Goal: Navigation & Orientation: Find specific page/section

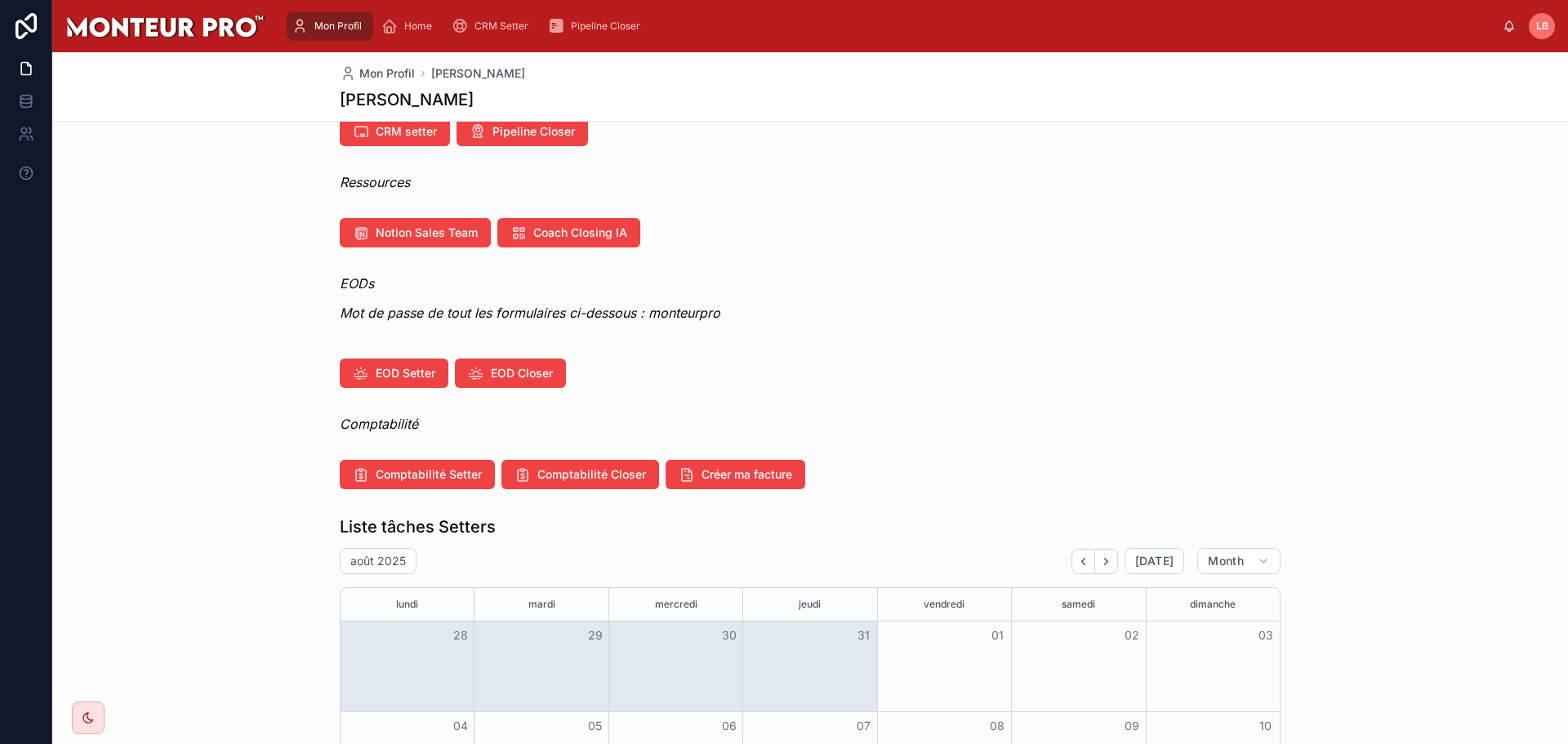
scroll to position [106, 0]
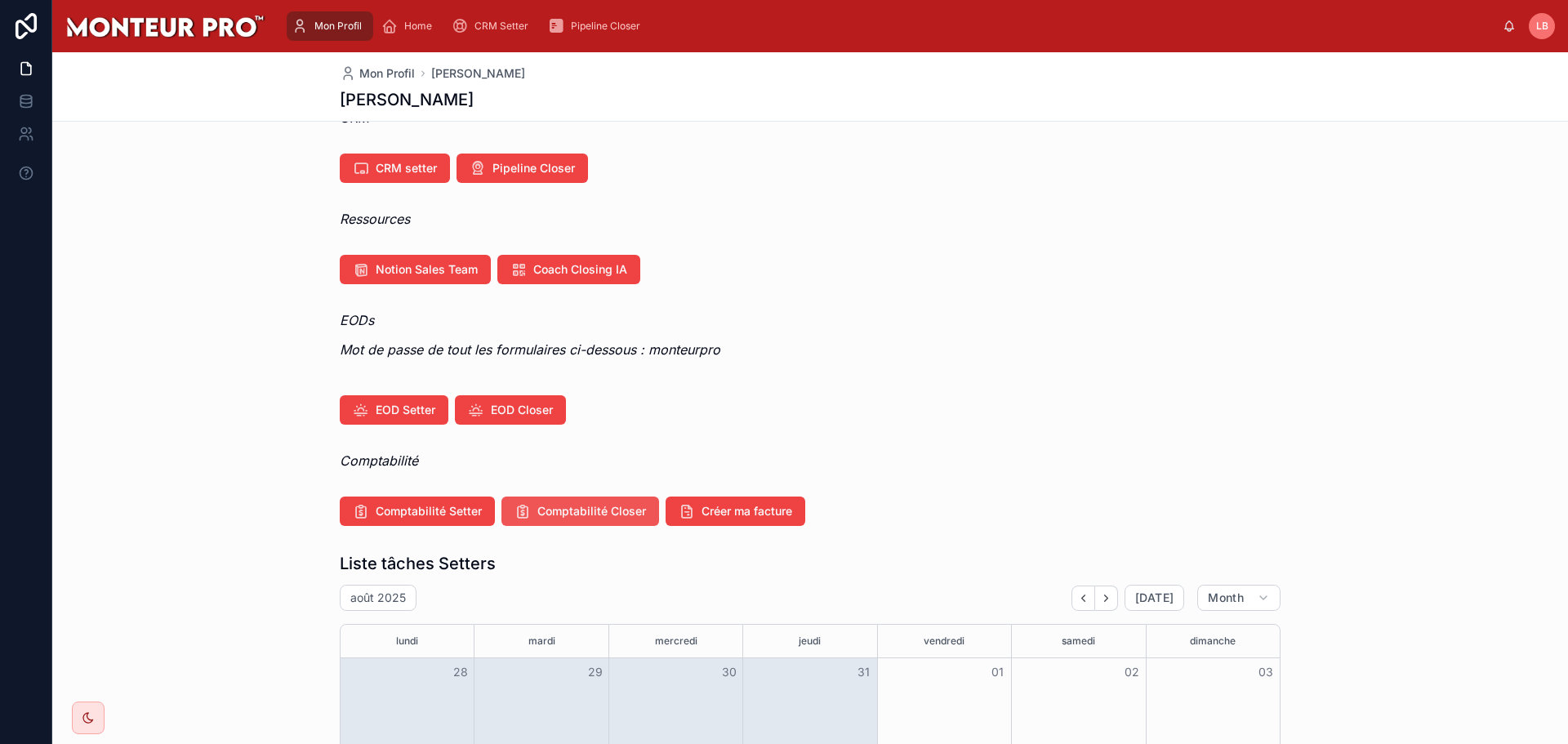
click at [602, 516] on span "Comptabilité Closer" at bounding box center [591, 511] width 108 height 17
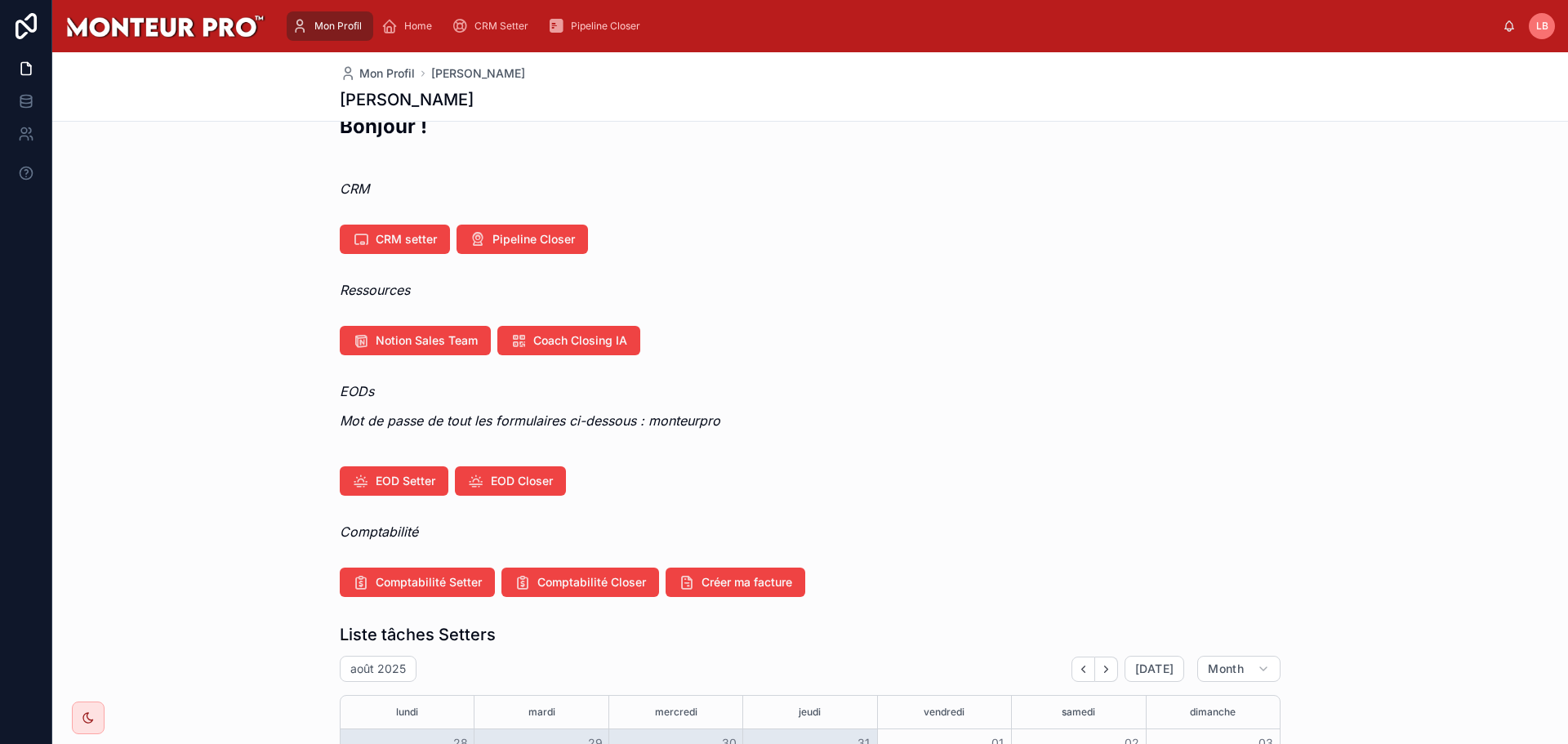
scroll to position [0, 0]
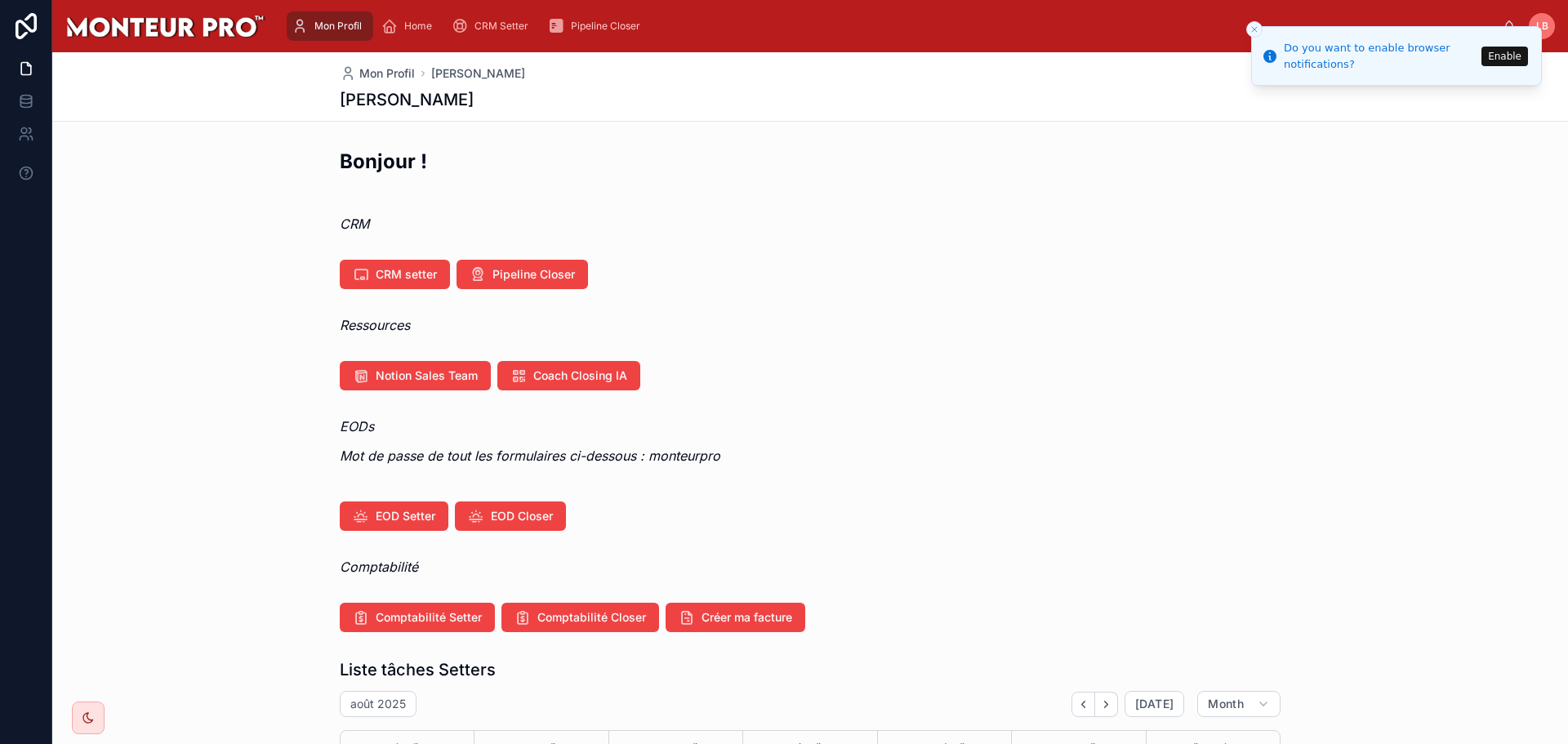
click at [1254, 24] on icon "Close toast" at bounding box center [1255, 29] width 10 height 10
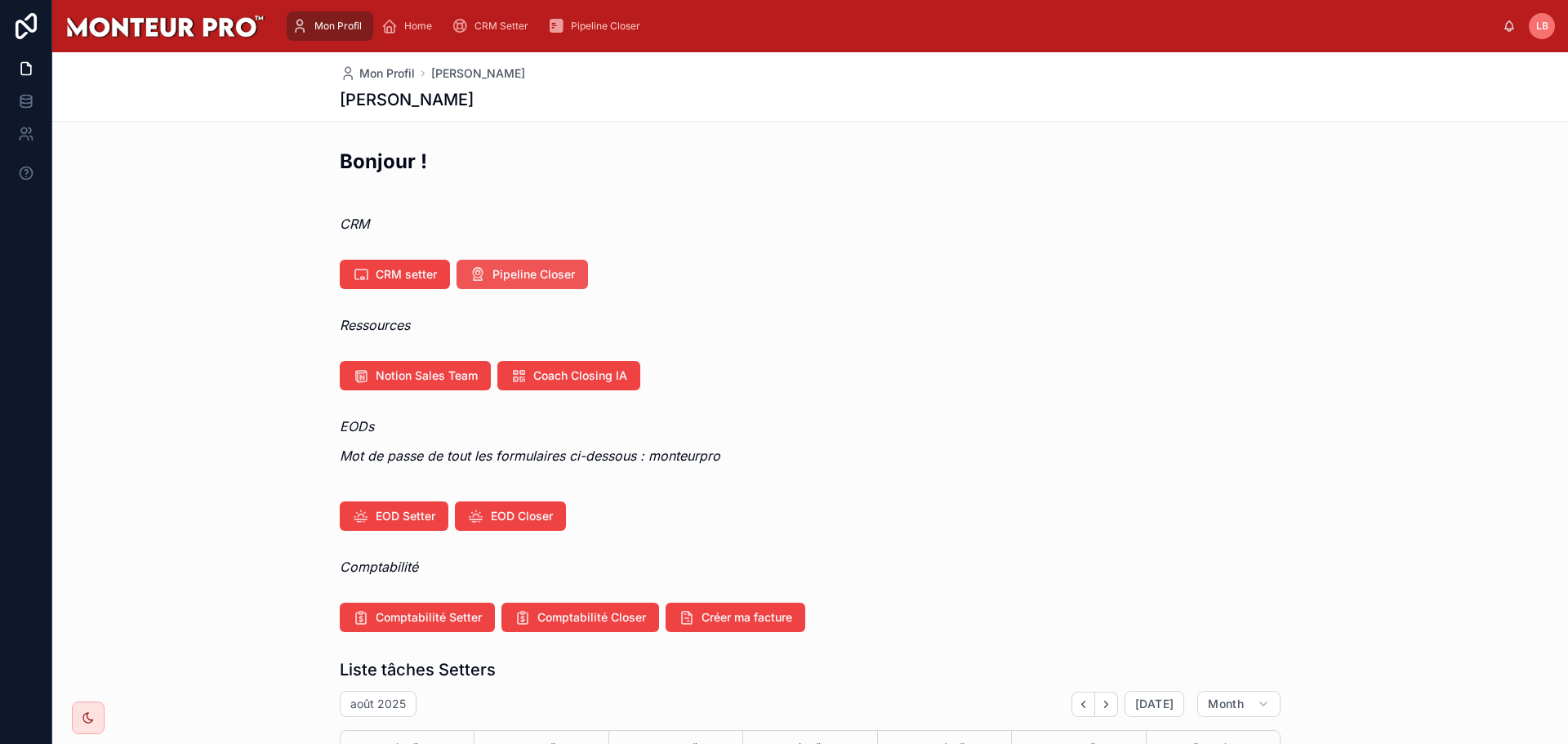
click at [540, 287] on button "Pipeline Closer" at bounding box center [522, 274] width 132 height 29
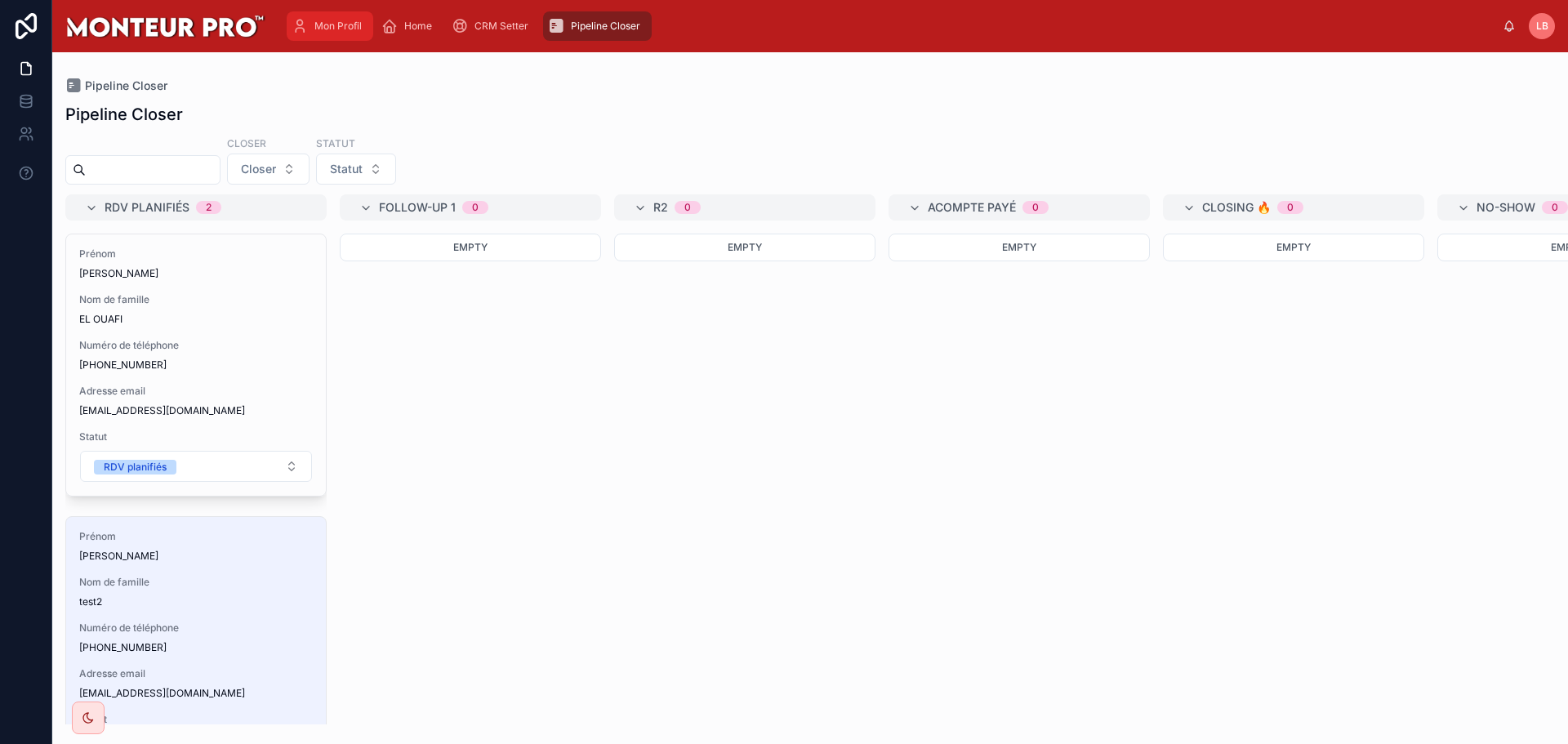
click at [330, 24] on span "Mon Profil" at bounding box center [337, 25] width 48 height 13
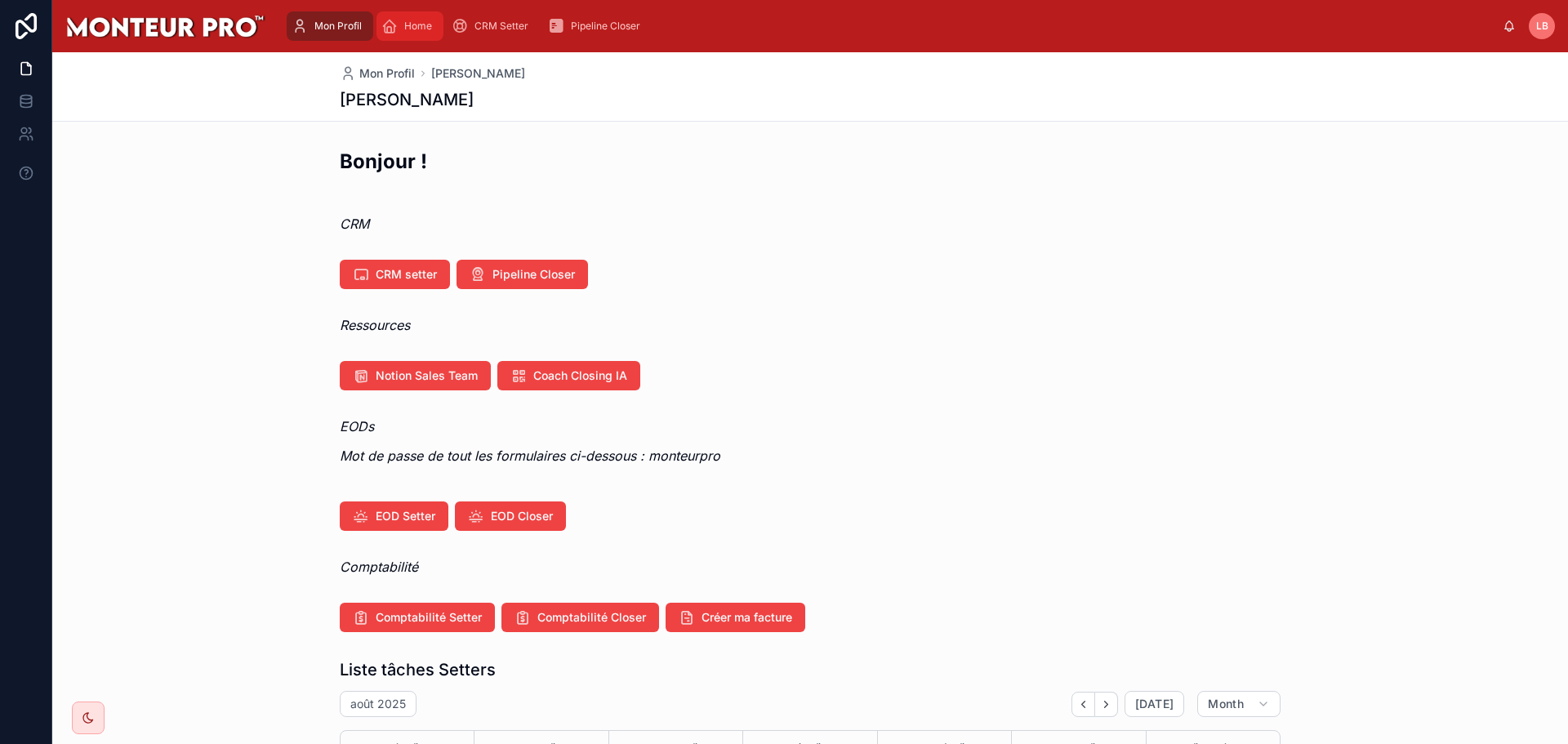
click at [430, 32] on span "Home" at bounding box center [418, 25] width 27 height 13
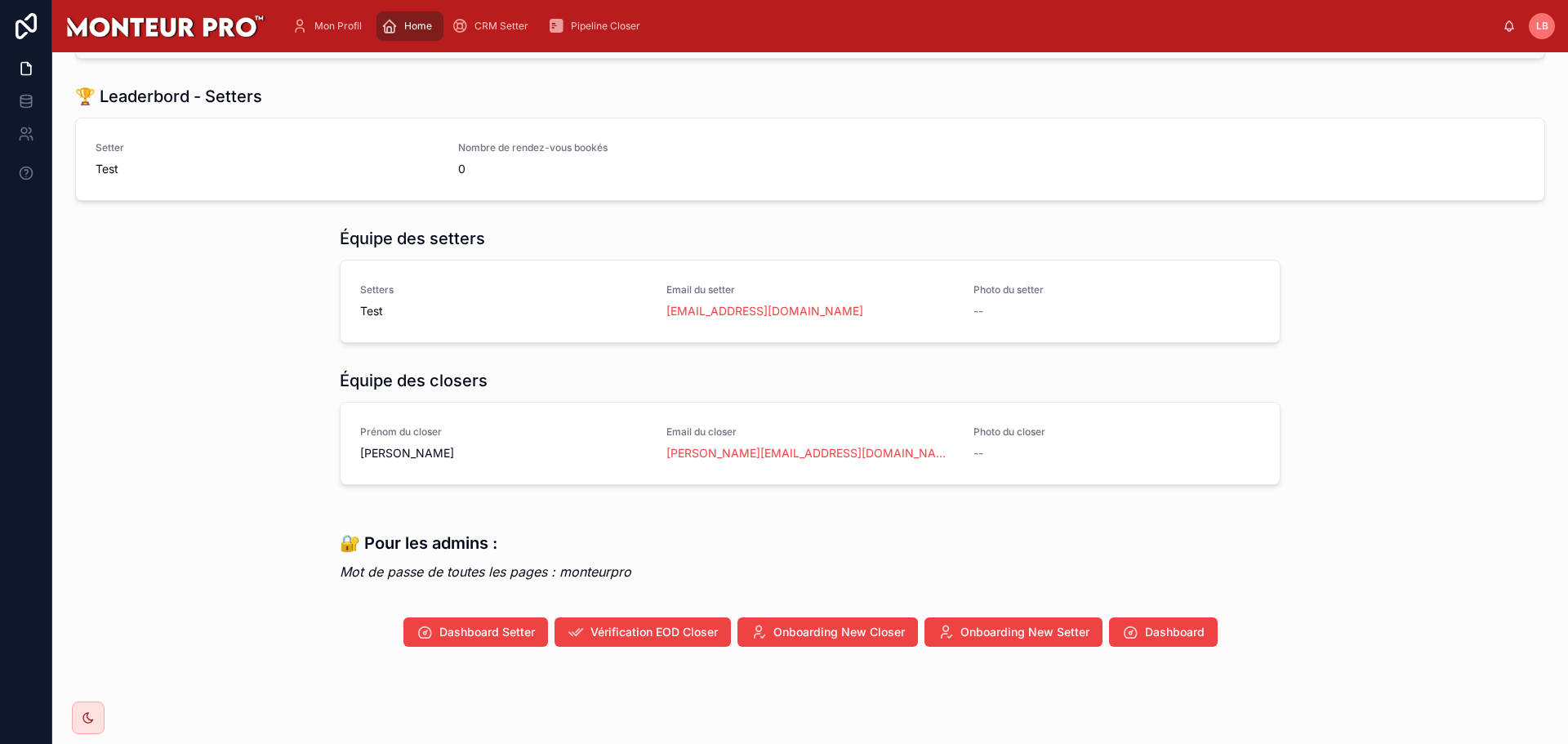
scroll to position [262, 0]
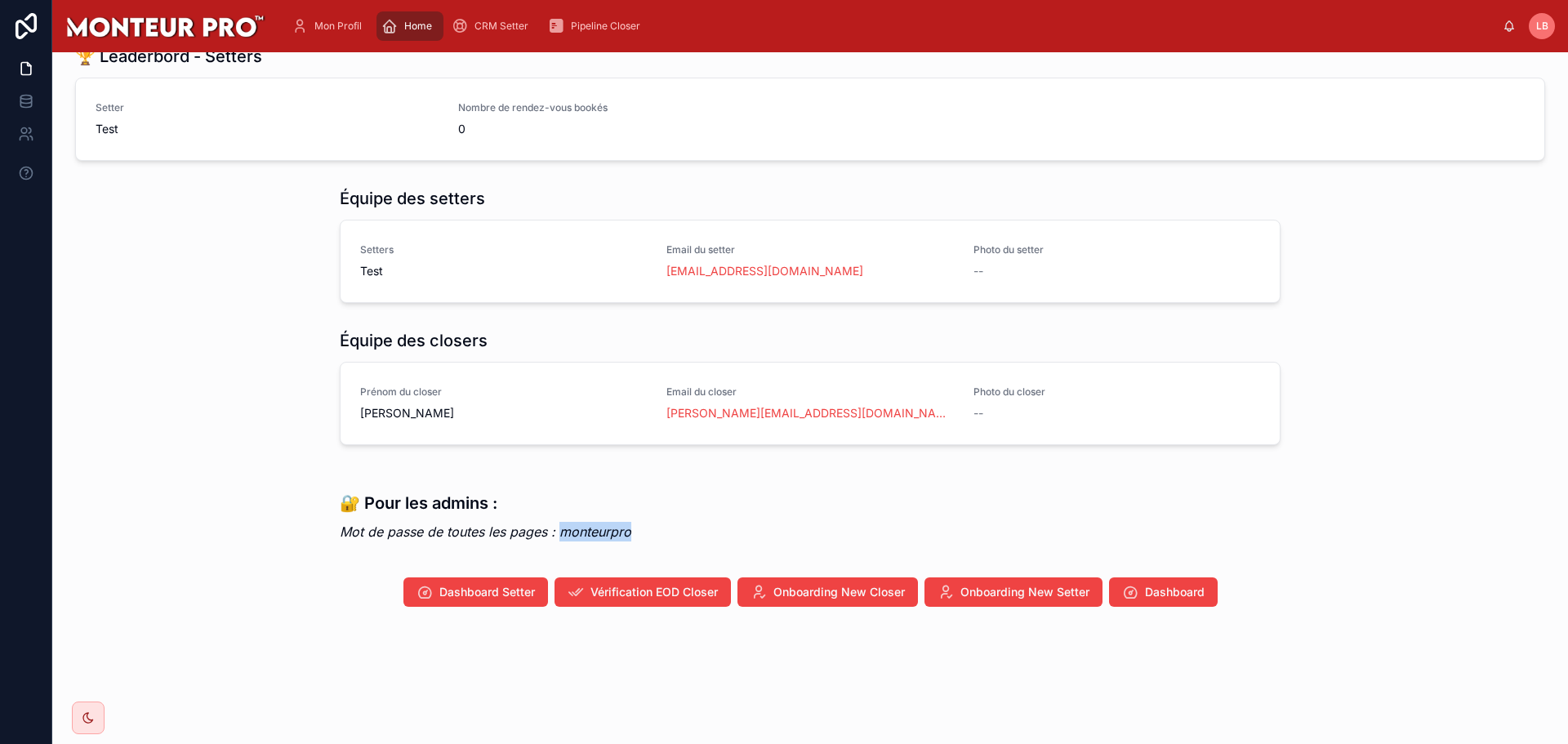
drag, startPoint x: 559, startPoint y: 530, endPoint x: 638, endPoint y: 537, distance: 79.3
click at [638, 537] on div "🔐 Pour les admins : Mot de passe de toutes les pages : monteurpro" at bounding box center [809, 511] width 941 height 80
copy em "monteurpro"
click at [677, 595] on span "Vérification EOD Closer" at bounding box center [654, 592] width 128 height 17
click at [476, 596] on span "Dashboard Setter" at bounding box center [488, 592] width 96 height 17
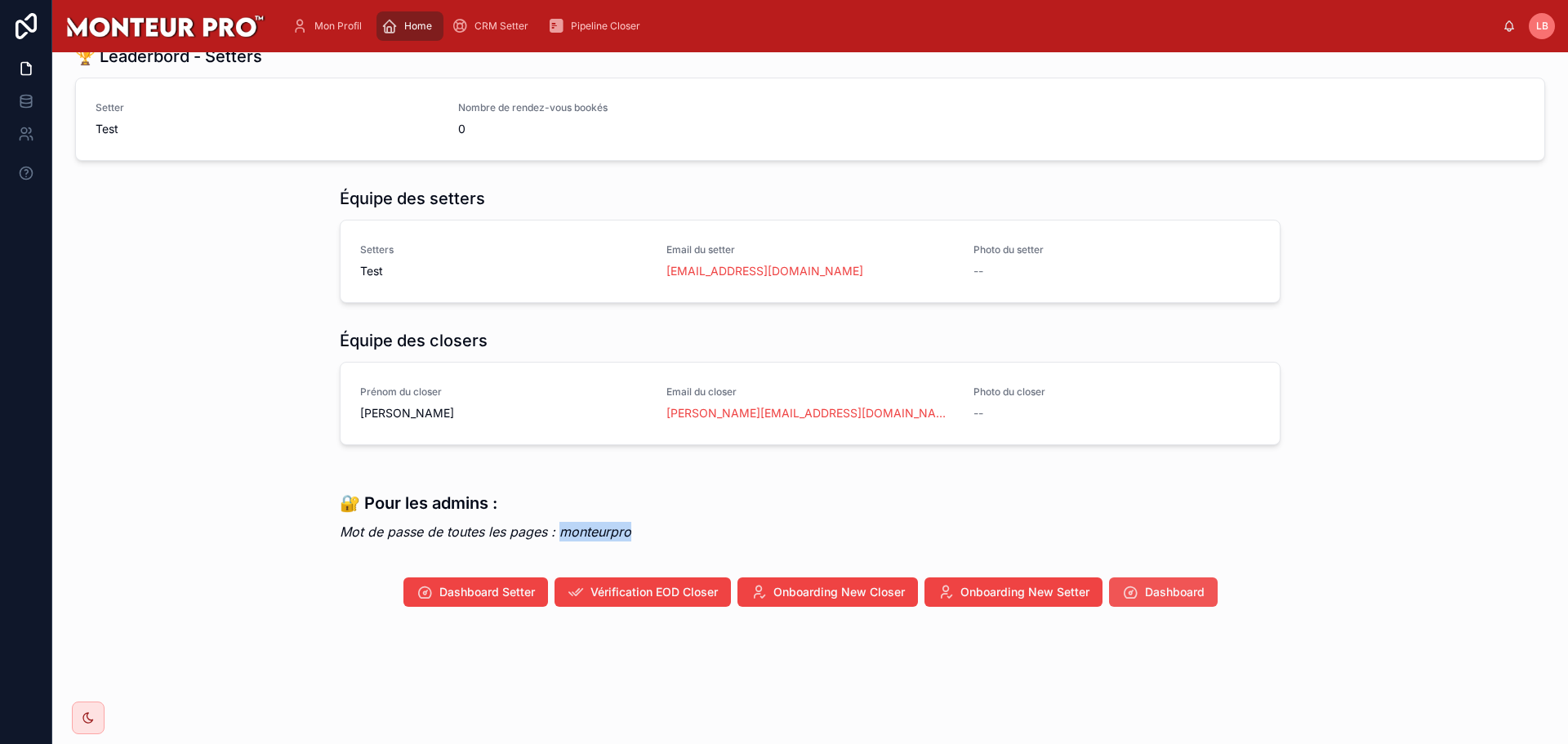
click at [1153, 596] on span "Dashboard" at bounding box center [1174, 592] width 59 height 17
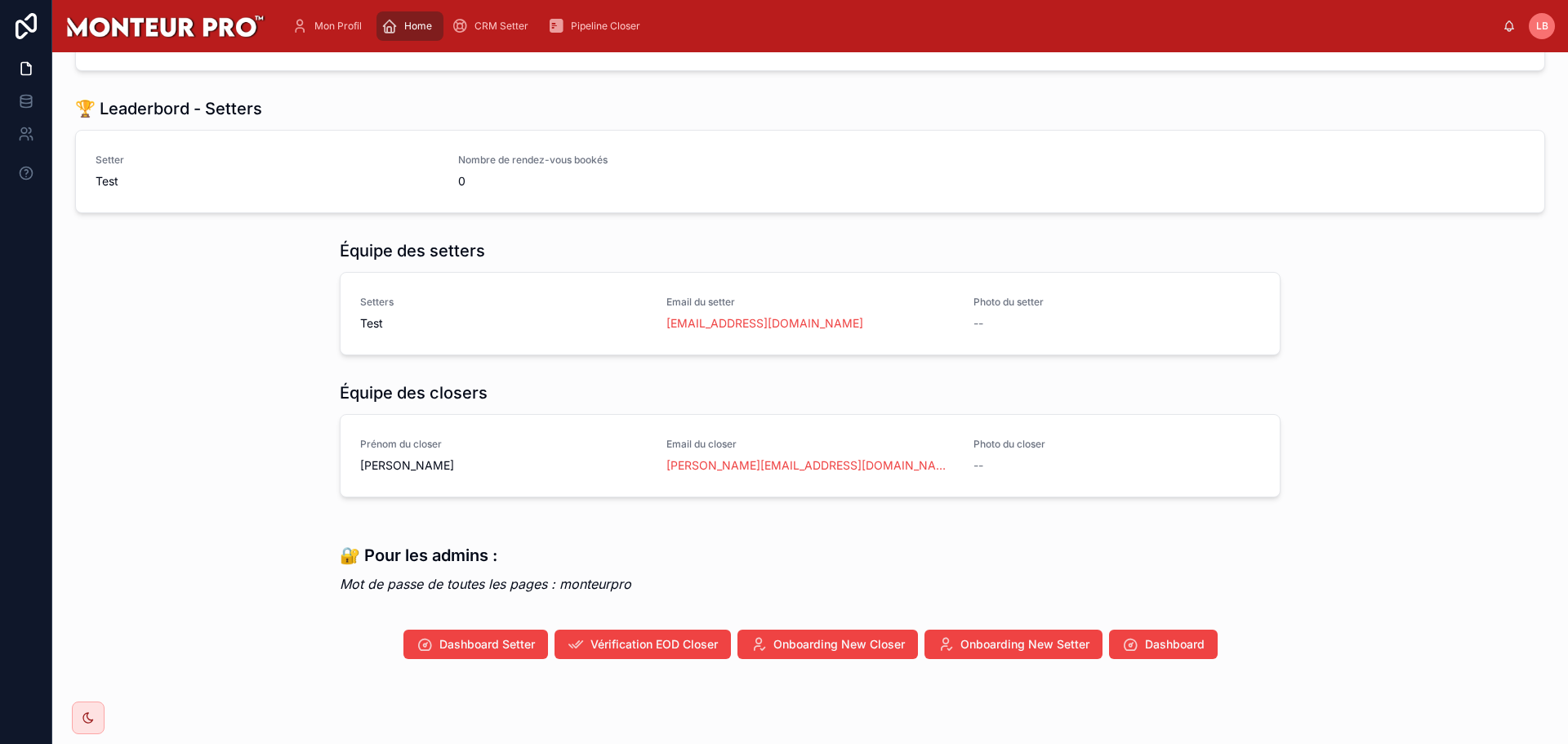
scroll to position [262, 0]
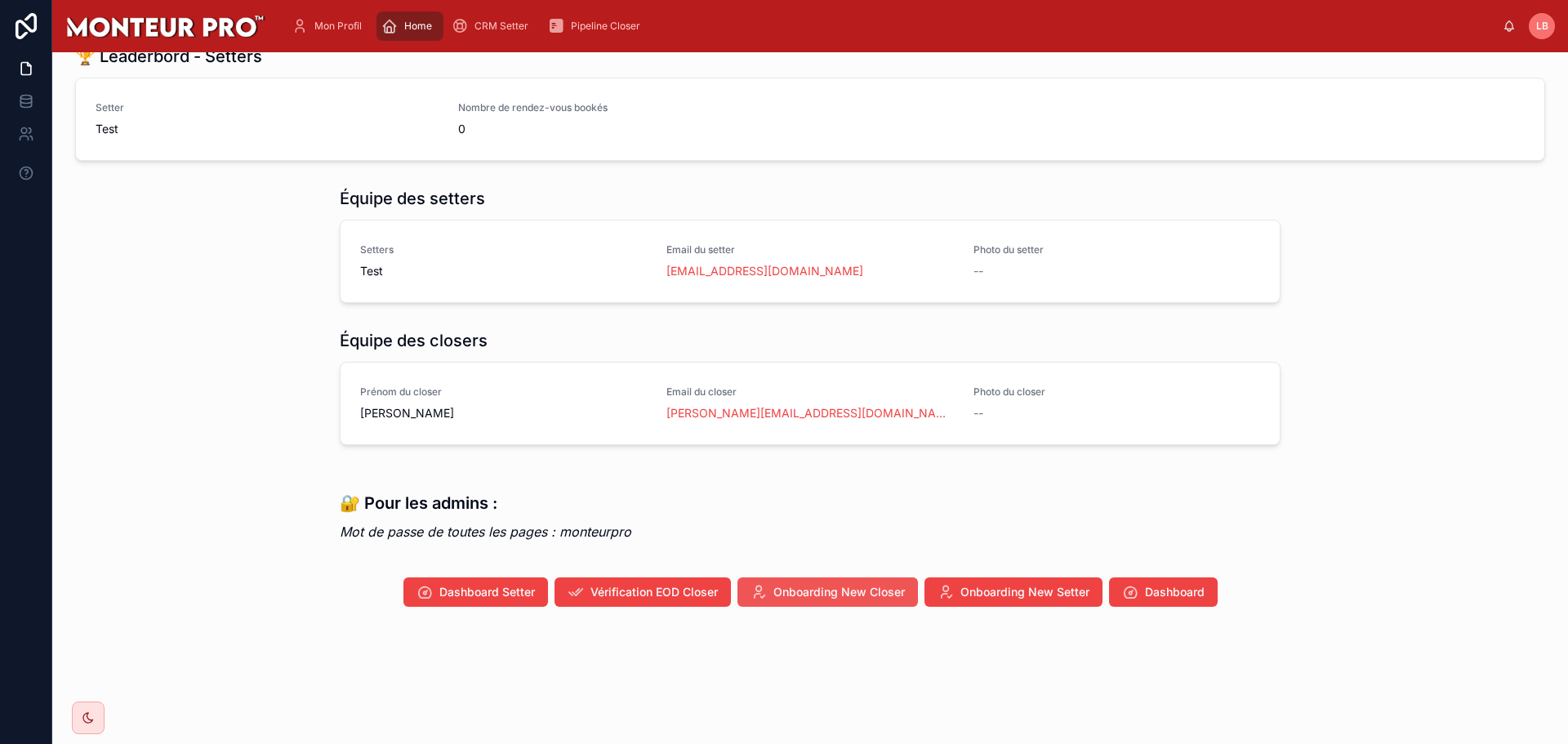
click at [853, 588] on span "Onboarding New Closer" at bounding box center [839, 592] width 132 height 17
click at [963, 592] on span "Onboarding New Setter" at bounding box center [1025, 592] width 129 height 17
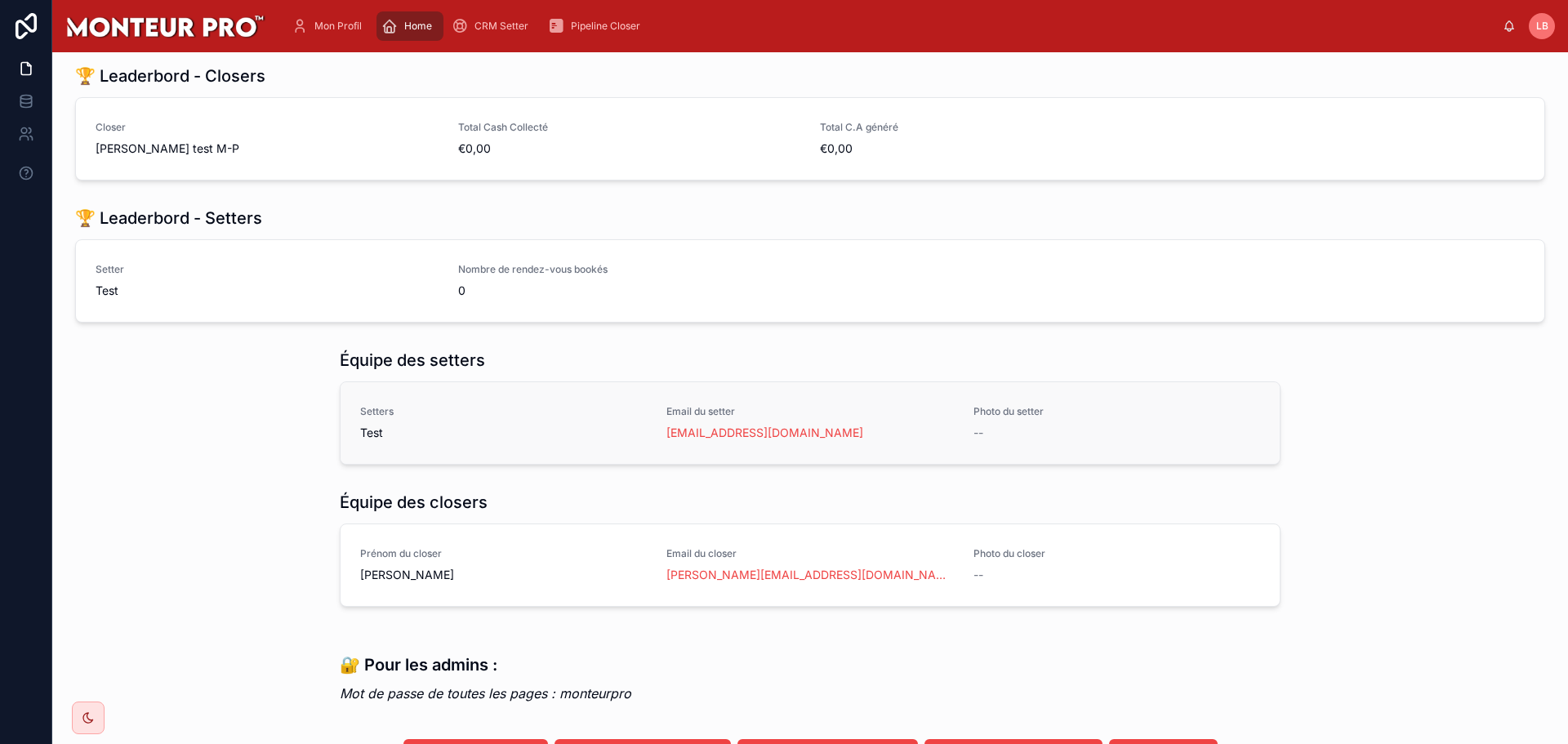
scroll to position [0, 0]
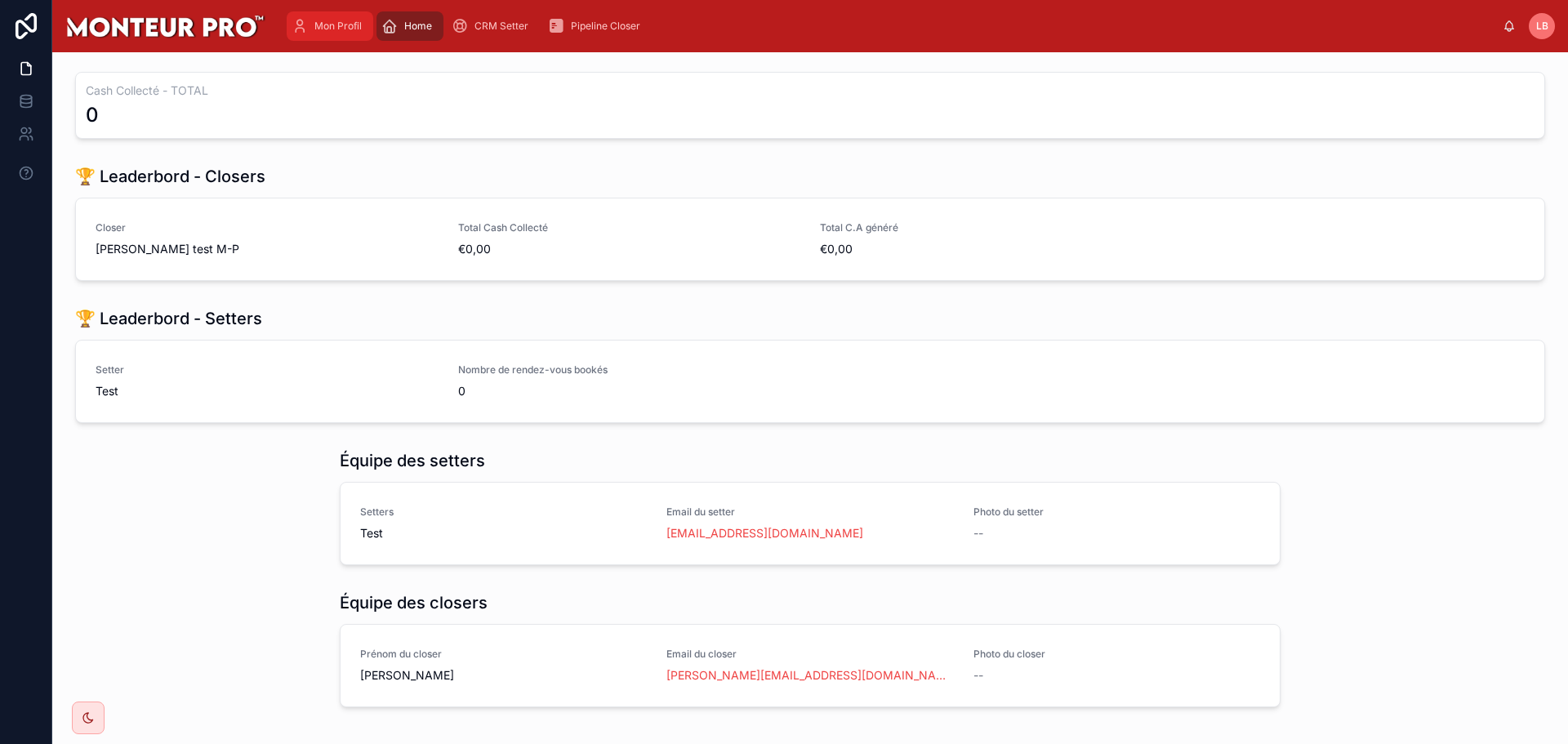
click at [348, 24] on span "Mon Profil" at bounding box center [337, 25] width 48 height 13
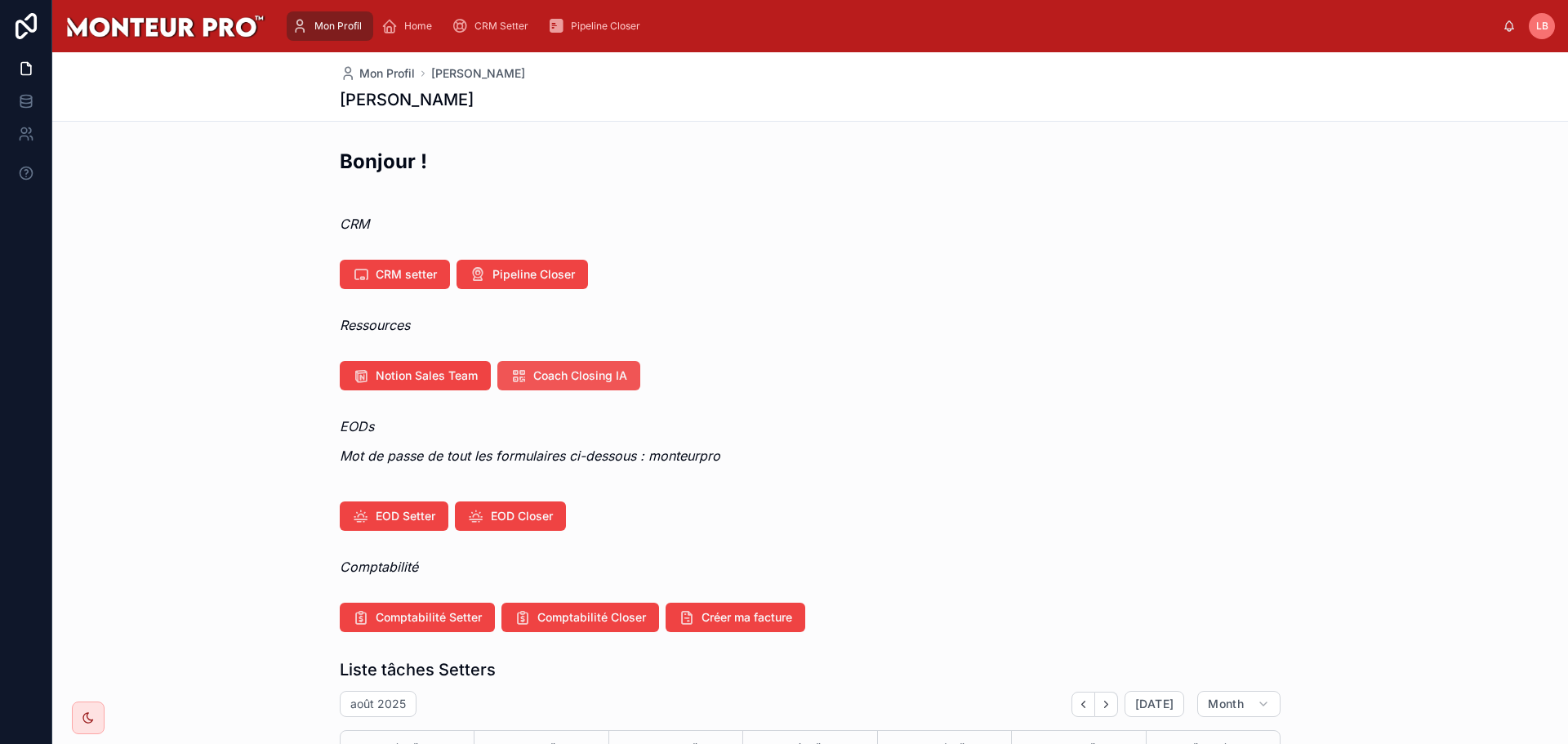
click at [557, 374] on span "Coach Closing IA" at bounding box center [580, 375] width 94 height 17
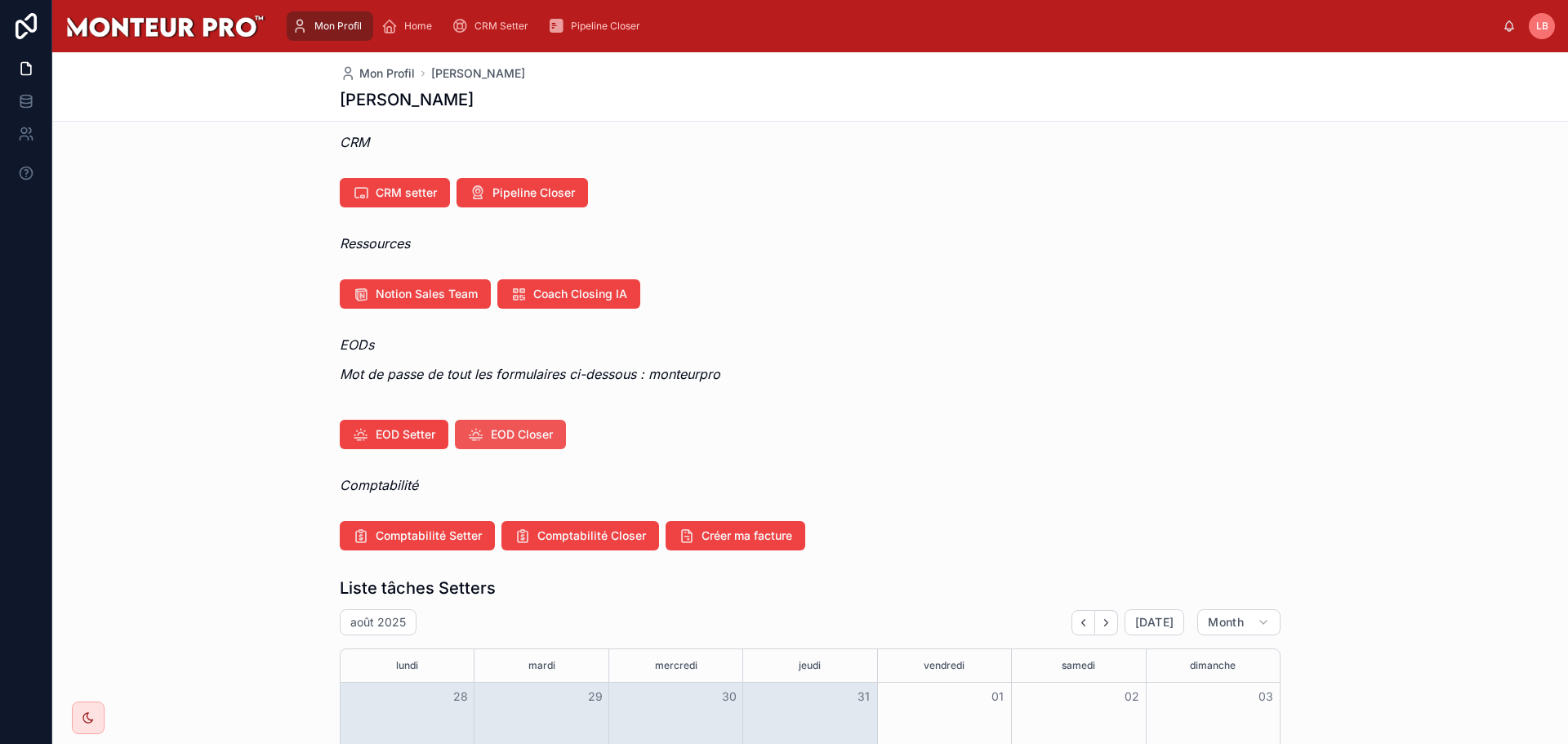
click at [476, 437] on icon at bounding box center [476, 434] width 17 height 17
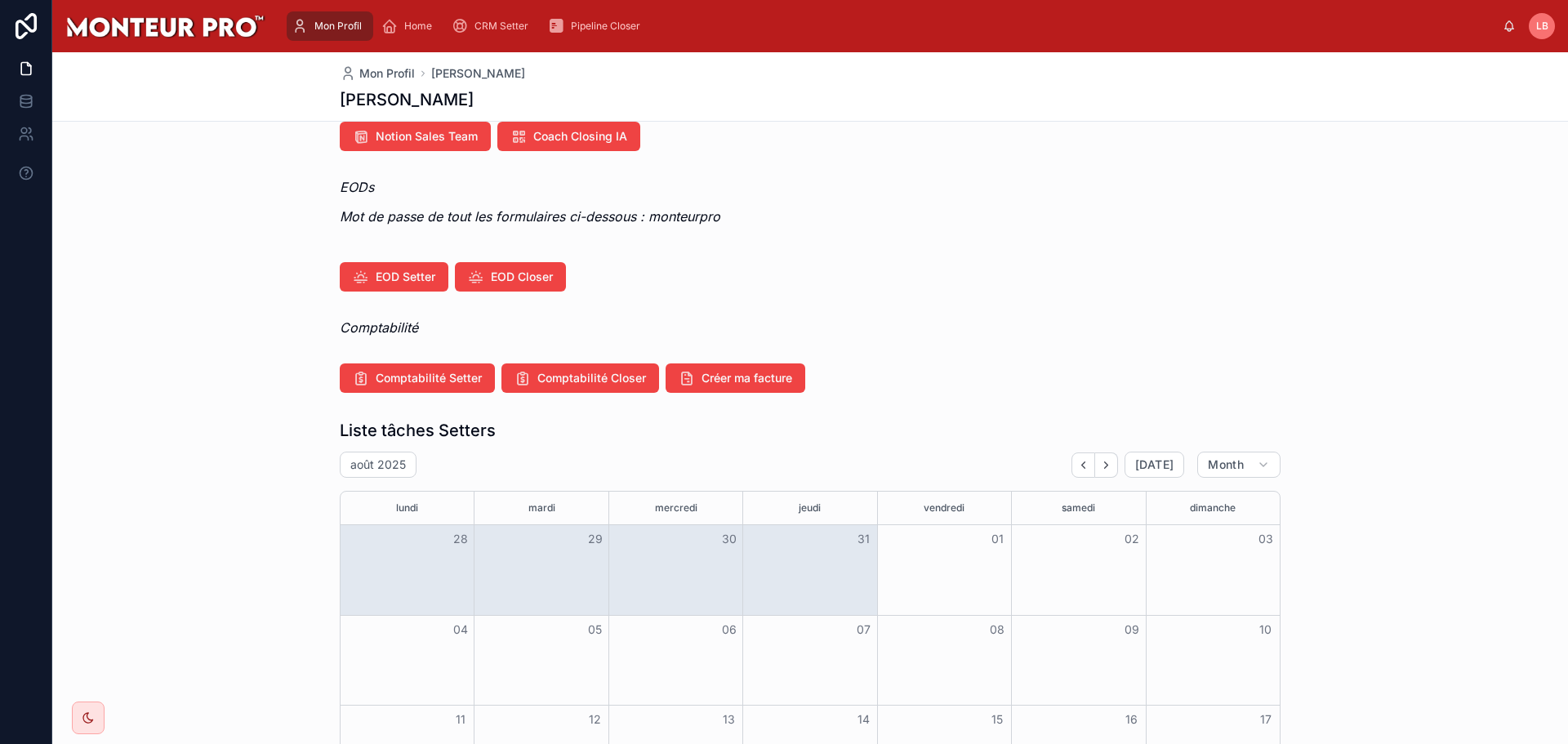
scroll to position [245, 0]
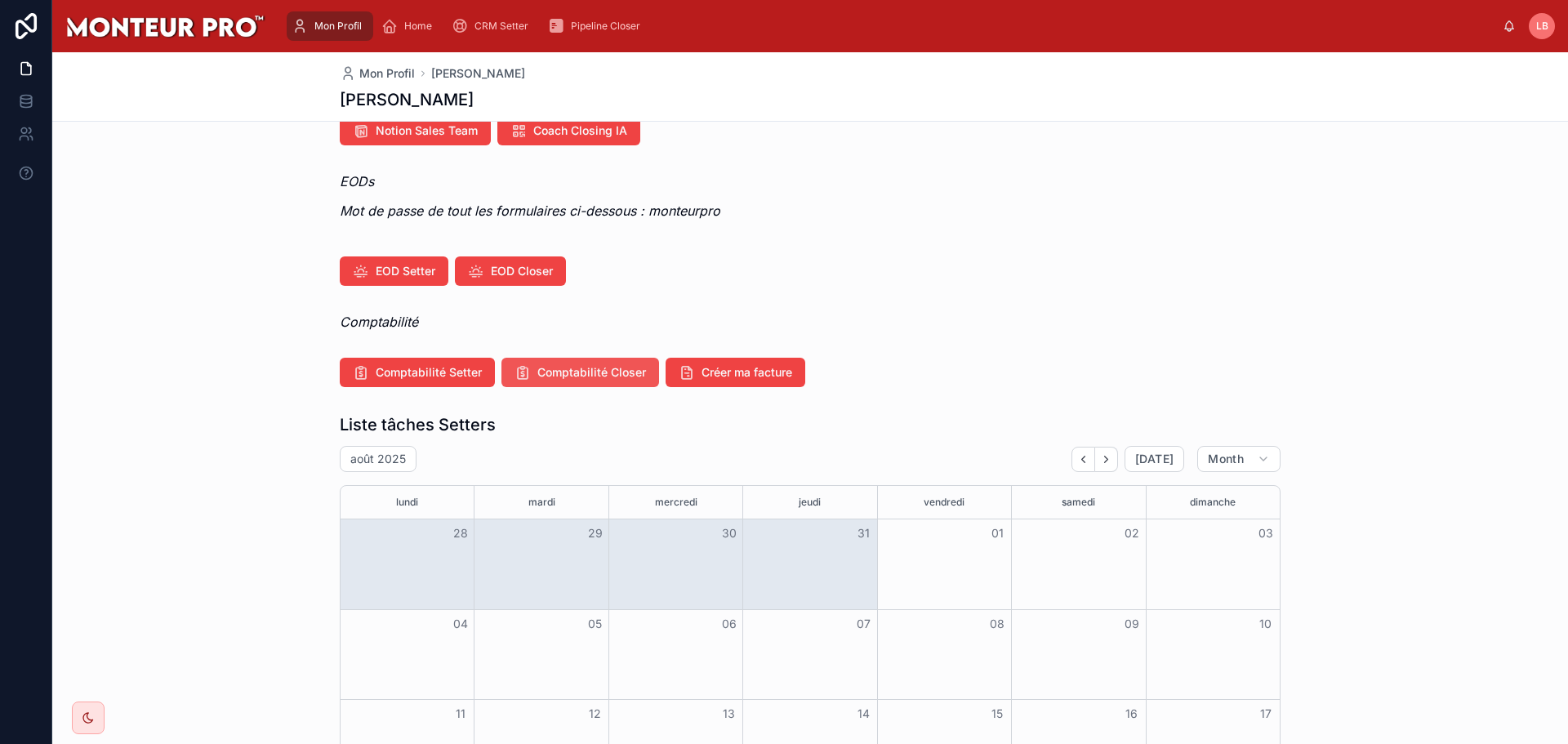
click at [598, 369] on span "Comptabilité Closer" at bounding box center [591, 372] width 108 height 17
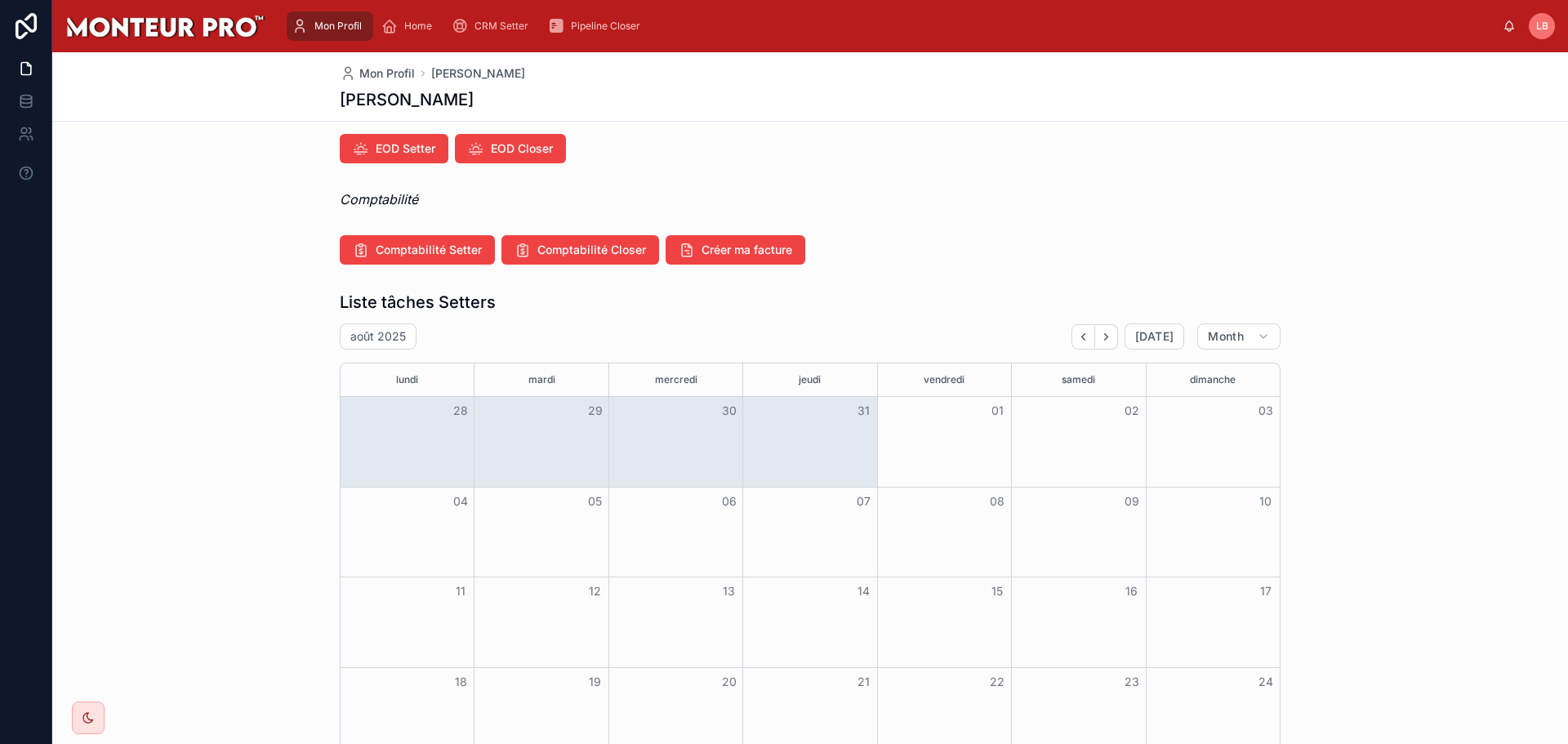
scroll to position [0, 0]
